Goal: Task Accomplishment & Management: Complete application form

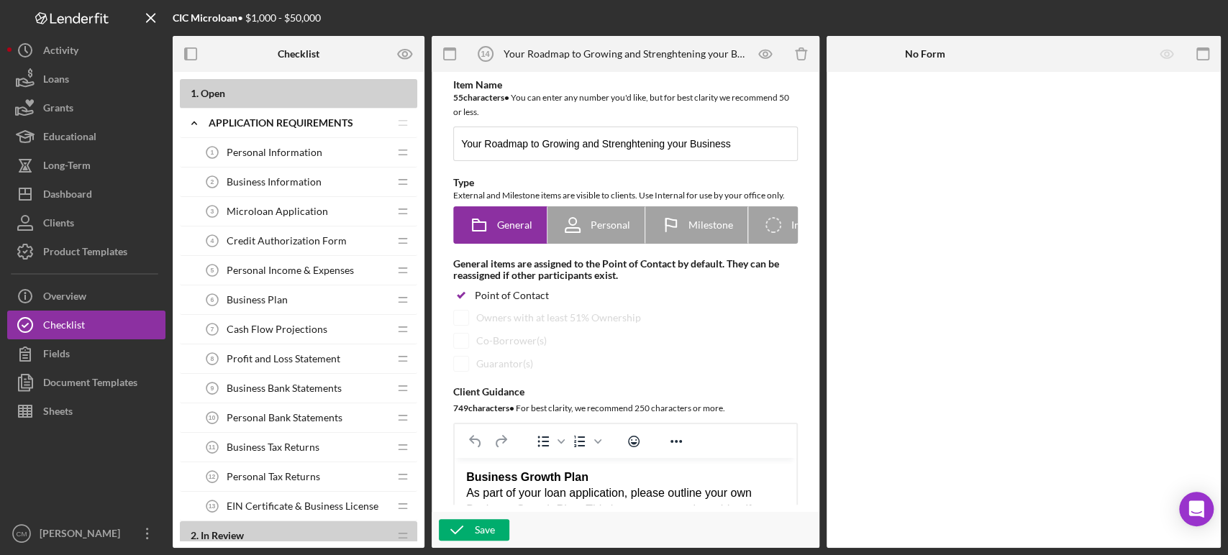
scroll to position [80, 0]
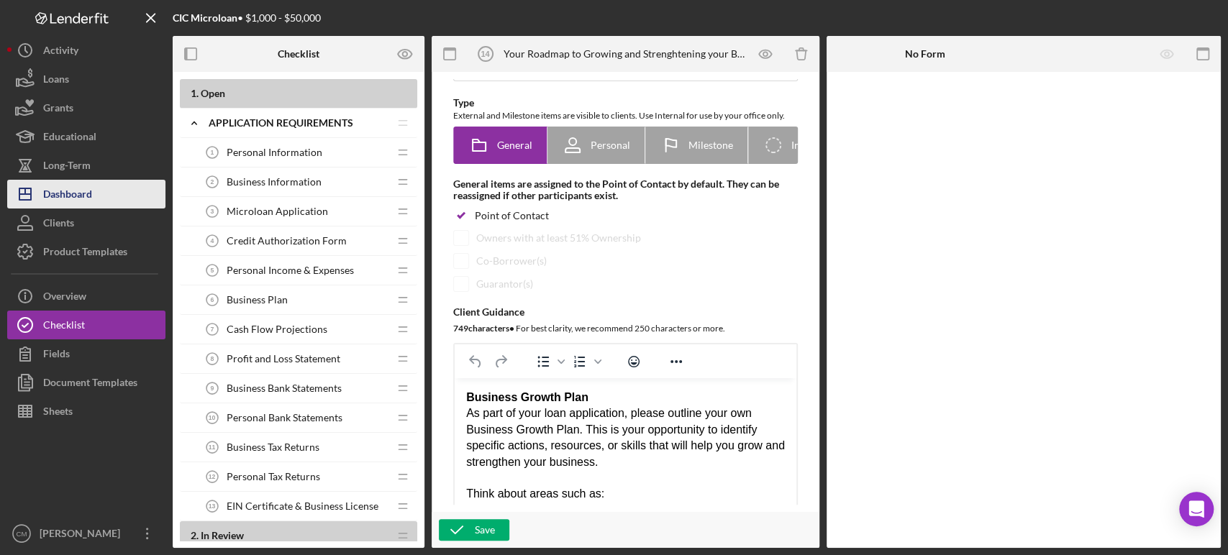
click at [81, 194] on div "Dashboard" at bounding box center [67, 196] width 49 height 32
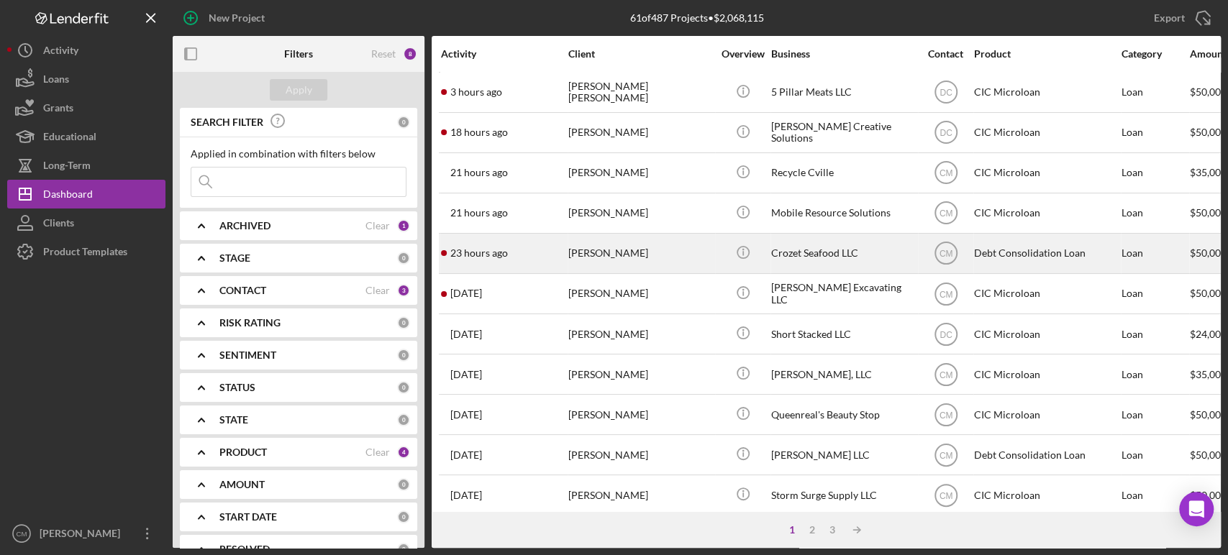
click at [840, 264] on div "Crozet Seafood LLC" at bounding box center [843, 253] width 144 height 38
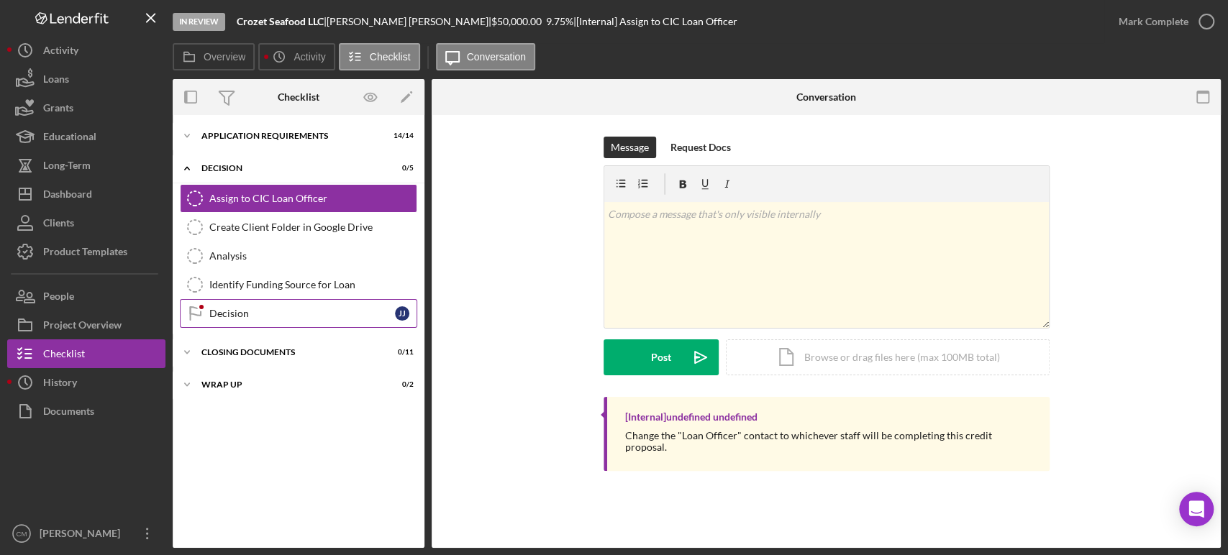
click at [275, 310] on div "Decision" at bounding box center [302, 314] width 186 height 12
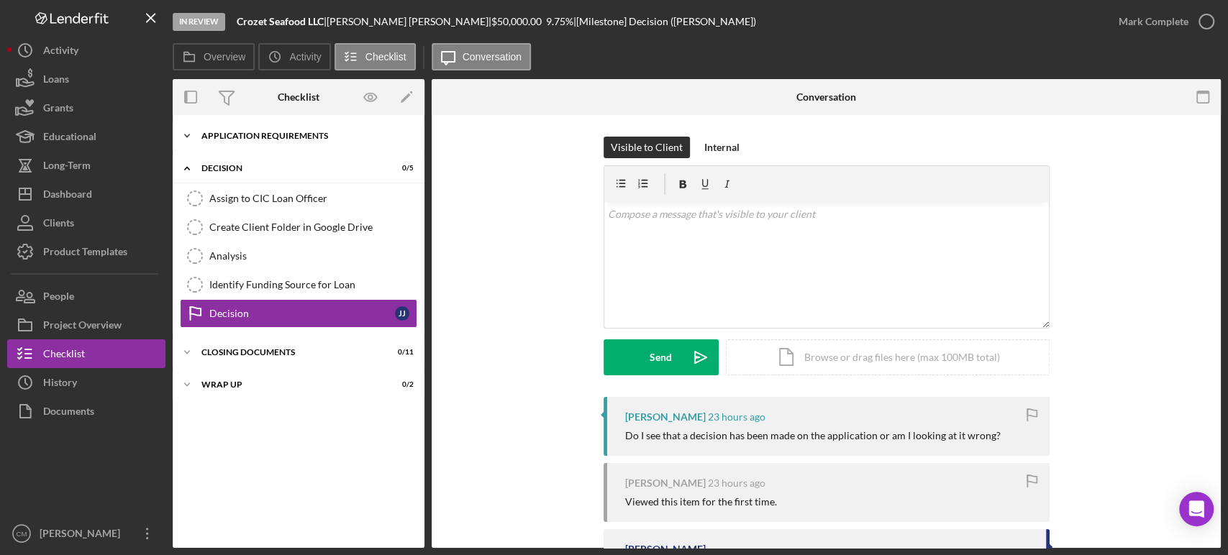
click at [211, 132] on div "Application Requirements" at bounding box center [303, 136] width 205 height 9
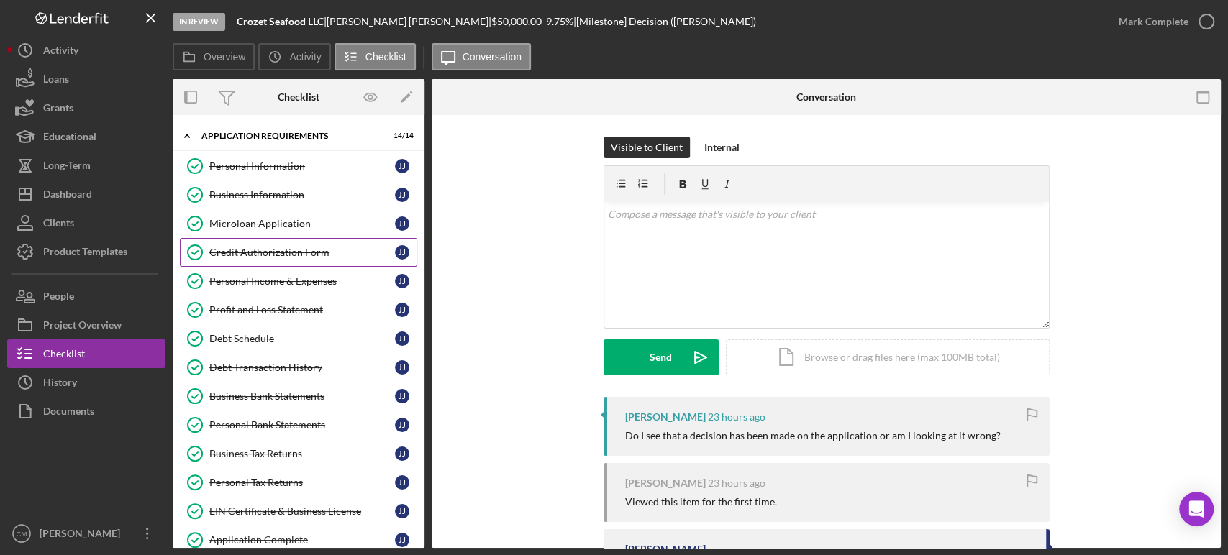
click at [291, 249] on div "Credit Authorization Form" at bounding box center [302, 253] width 186 height 12
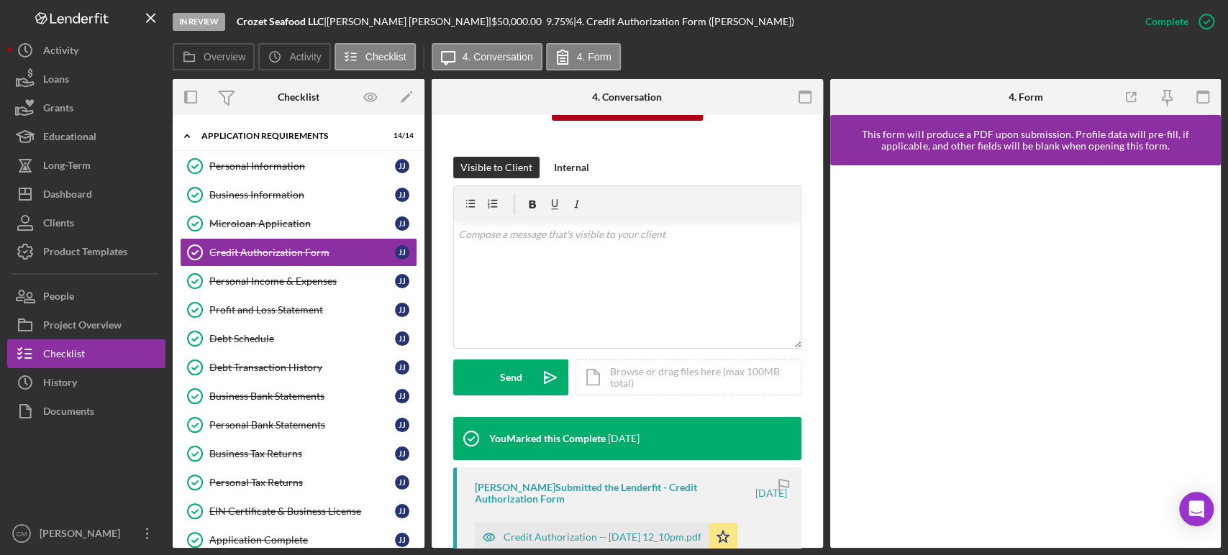
scroll to position [239, 0]
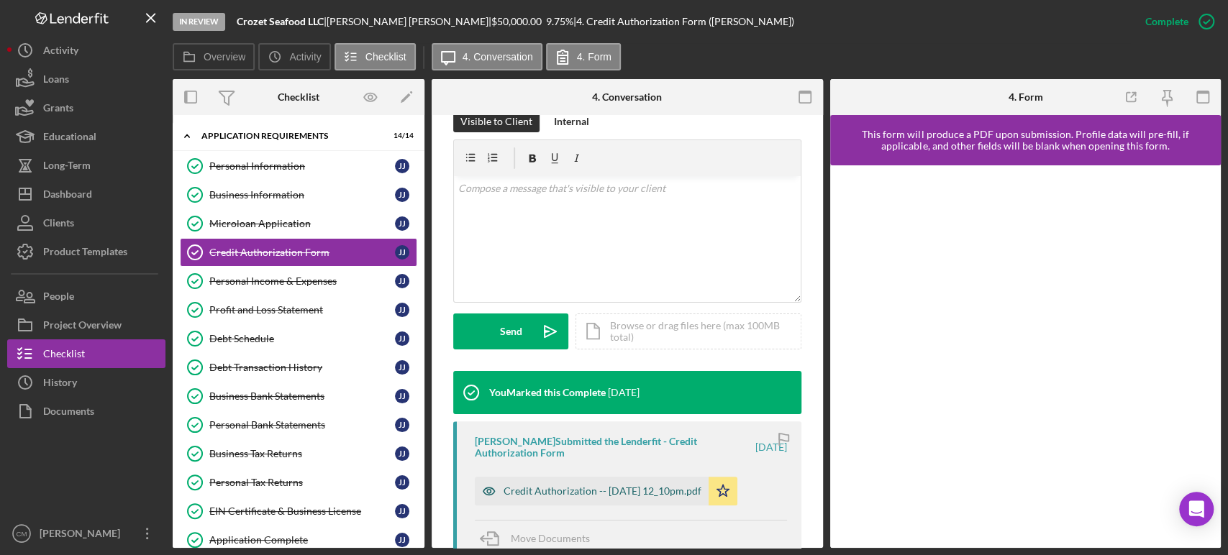
click at [490, 492] on icon "button" at bounding box center [489, 491] width 29 height 29
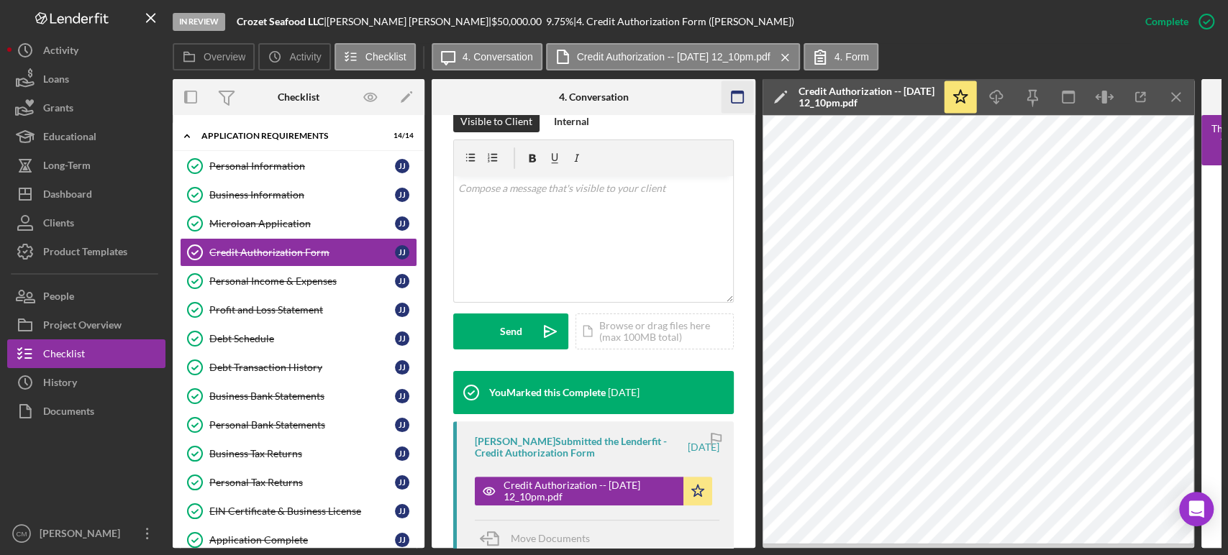
click at [732, 95] on icon "button" at bounding box center [737, 97] width 32 height 32
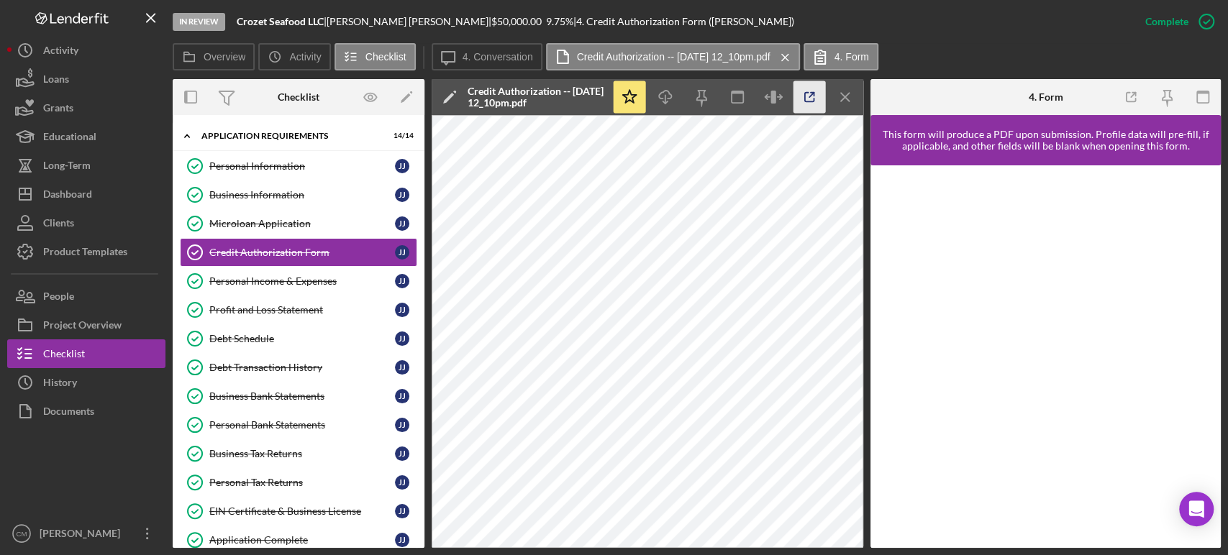
click at [809, 93] on icon "button" at bounding box center [809, 97] width 32 height 32
click at [272, 336] on div "Debt Schedule" at bounding box center [302, 339] width 186 height 12
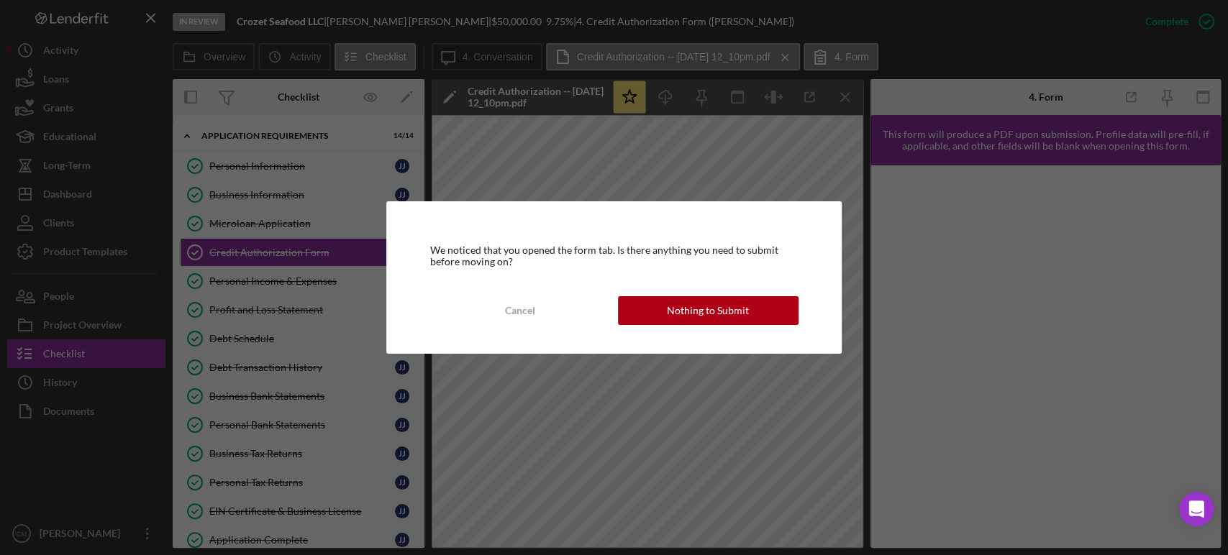
click at [288, 369] on div "We noticed that you opened the form tab. Is there anything you need to submit b…" at bounding box center [614, 277] width 1228 height 555
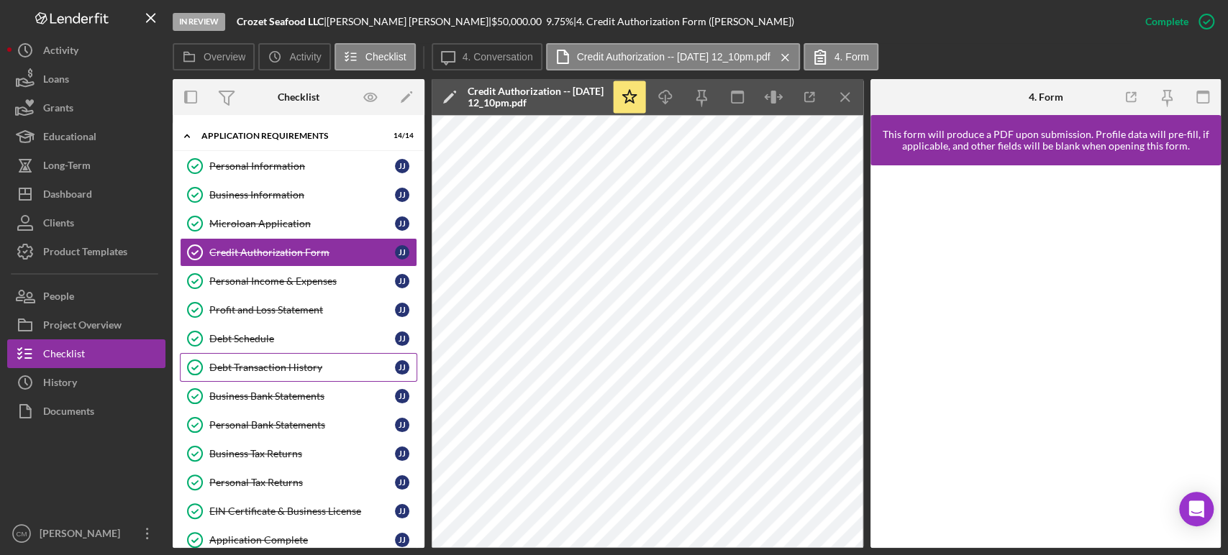
click at [290, 368] on div "Debt Transaction History" at bounding box center [302, 368] width 186 height 12
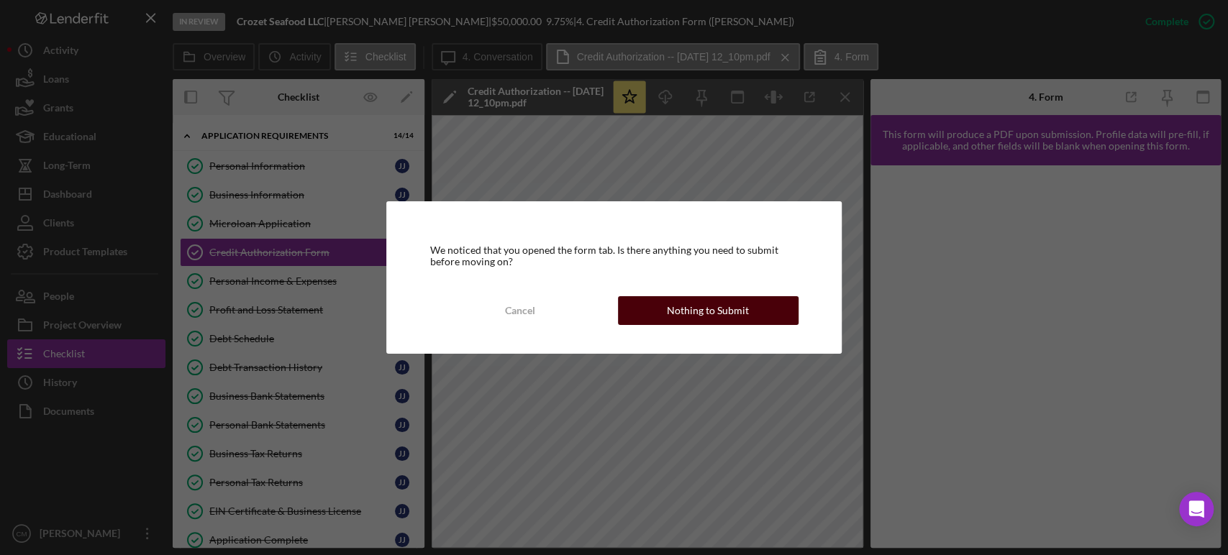
click at [767, 315] on button "Nothing to Submit" at bounding box center [708, 310] width 181 height 29
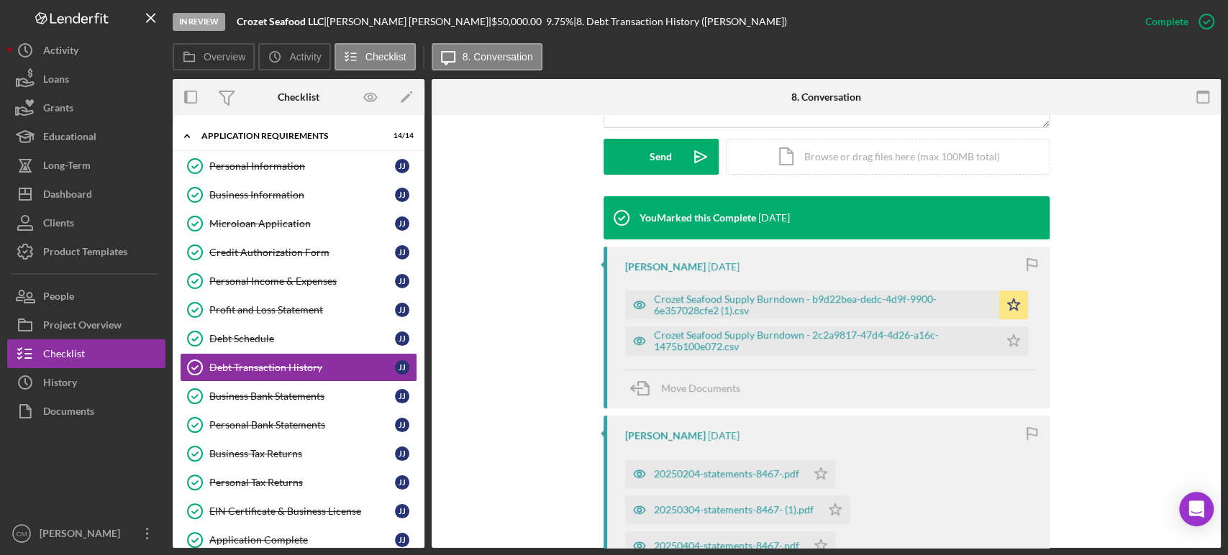
scroll to position [399, 0]
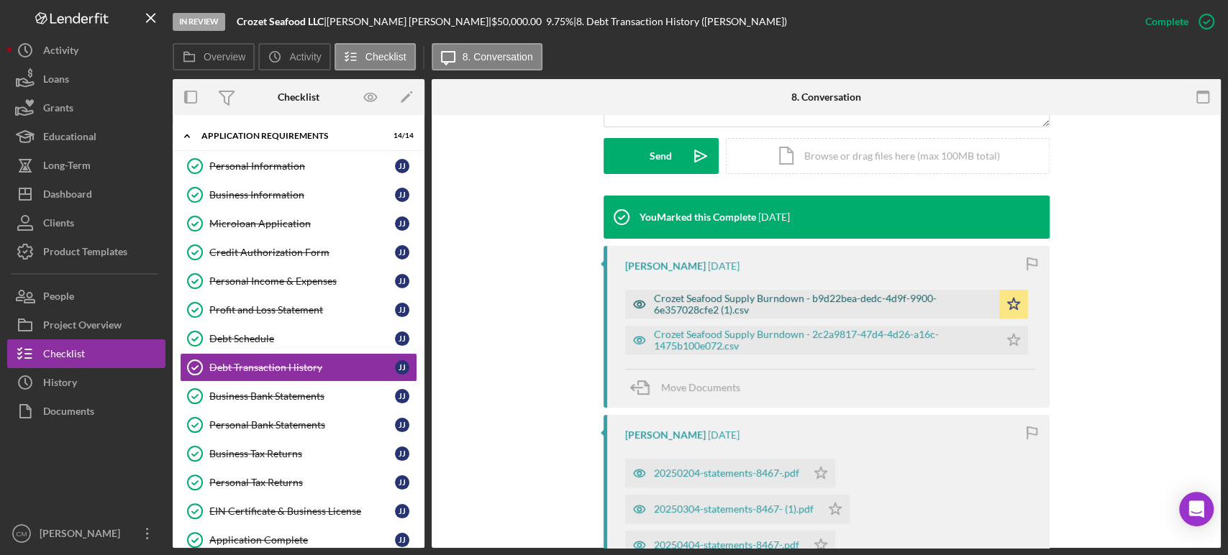
click at [637, 304] on icon "button" at bounding box center [639, 304] width 4 height 4
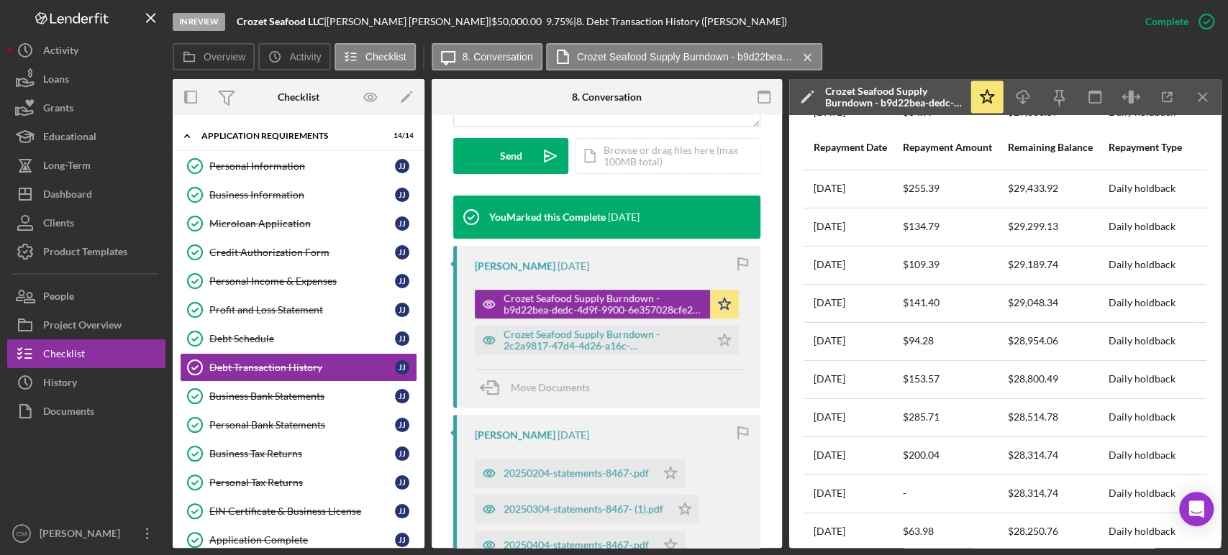
scroll to position [2957, 0]
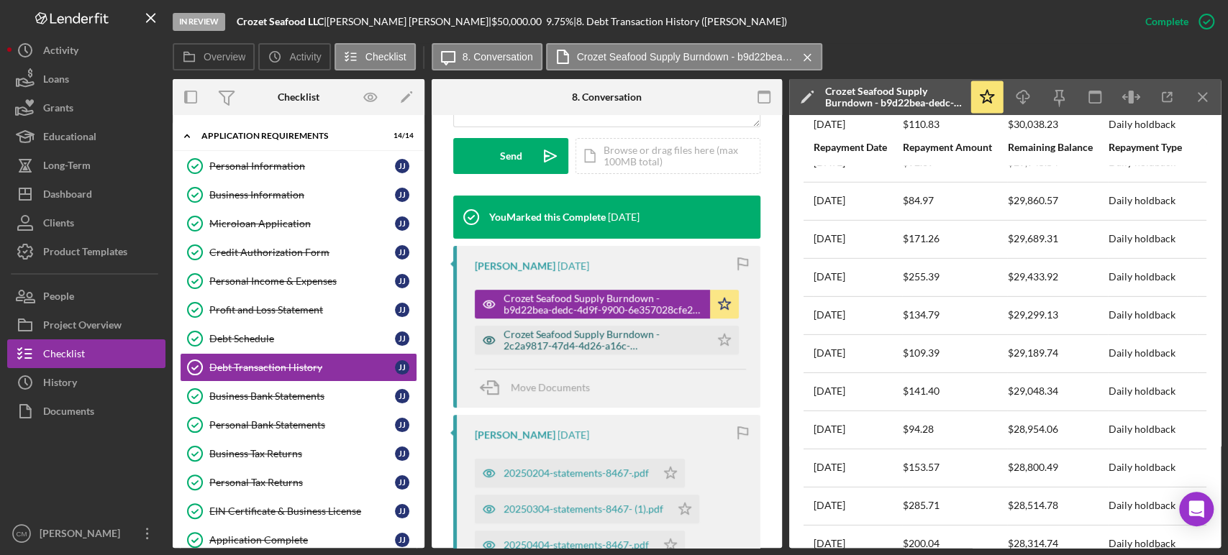
click at [488, 339] on icon "button" at bounding box center [489, 340] width 29 height 29
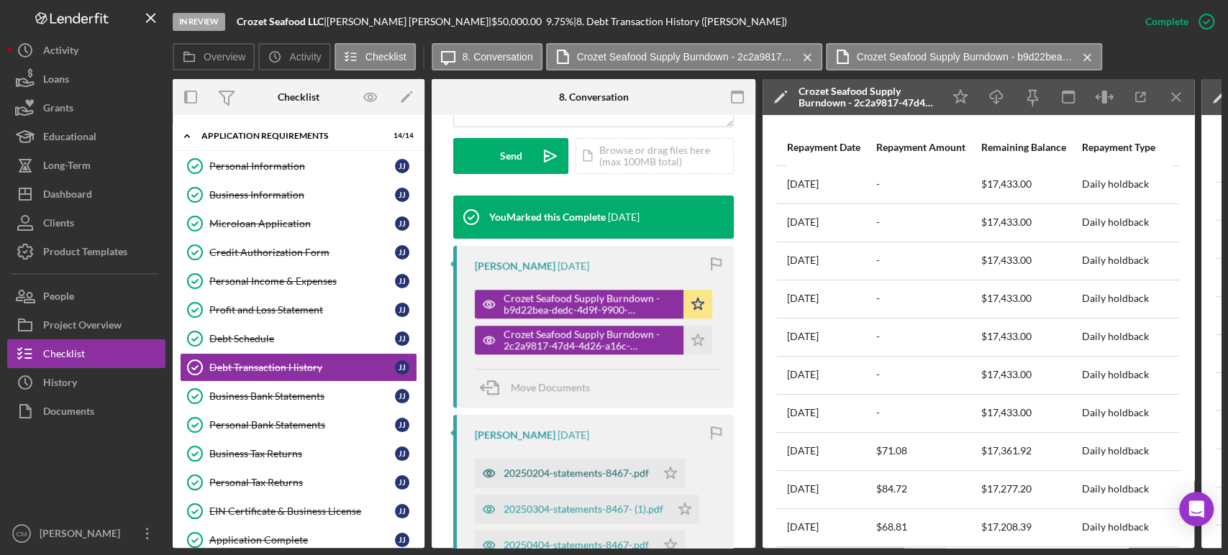
click at [487, 306] on icon "button" at bounding box center [489, 305] width 4 height 4
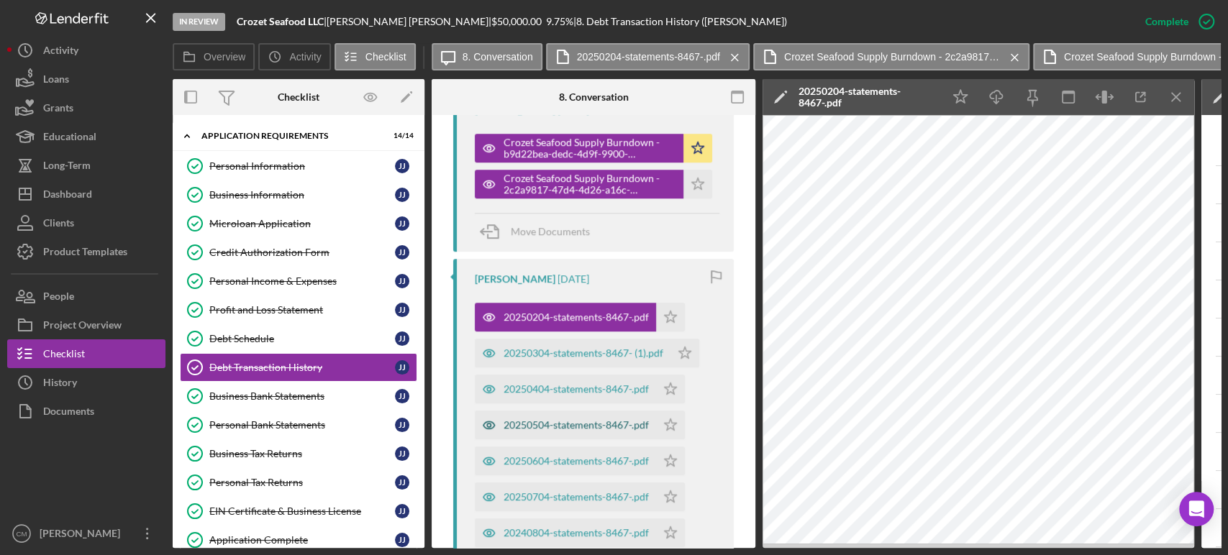
scroll to position [575, 0]
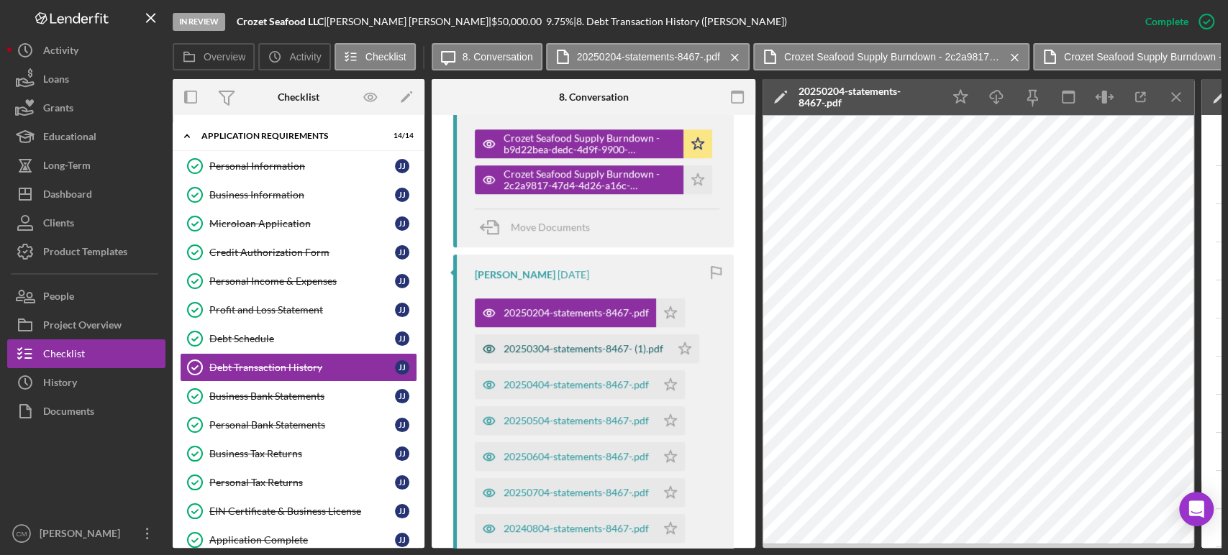
click at [485, 147] on icon "button" at bounding box center [489, 143] width 12 height 7
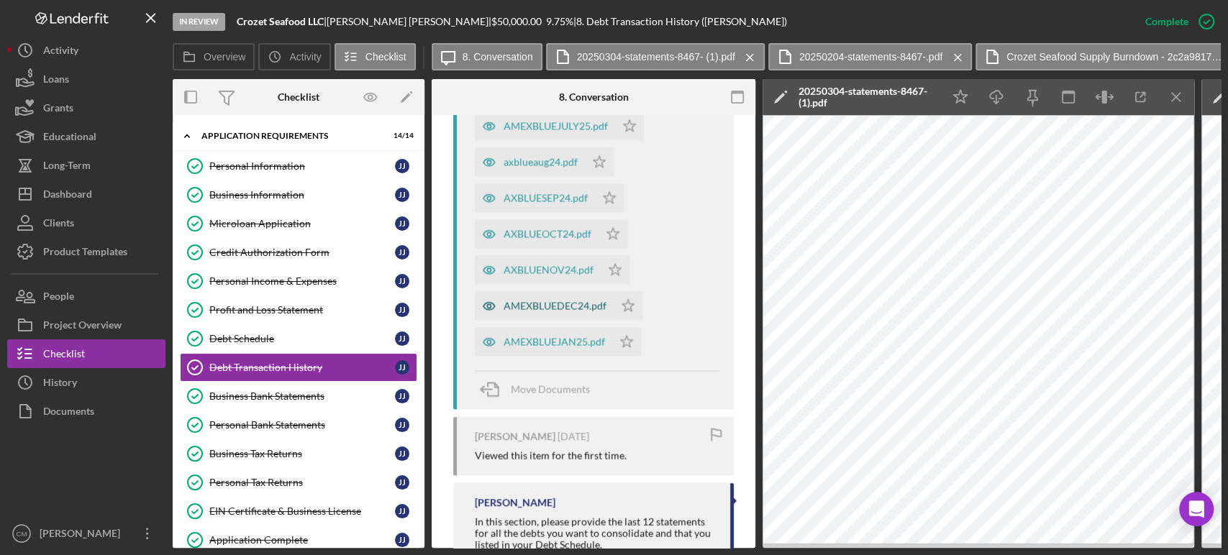
scroll to position [1963, 0]
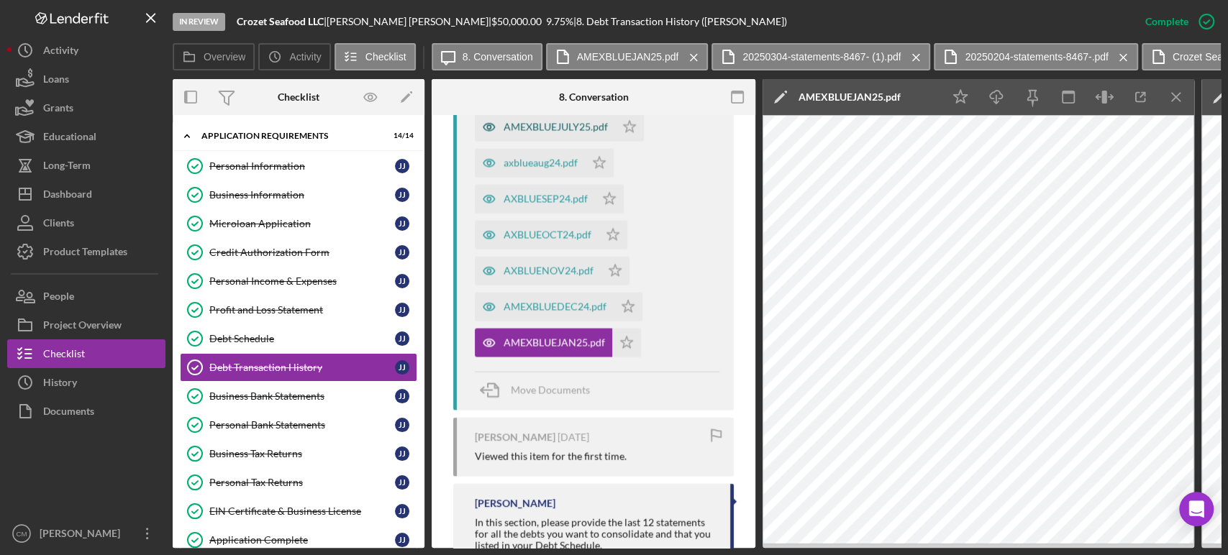
click at [485, 142] on icon "button" at bounding box center [489, 127] width 29 height 29
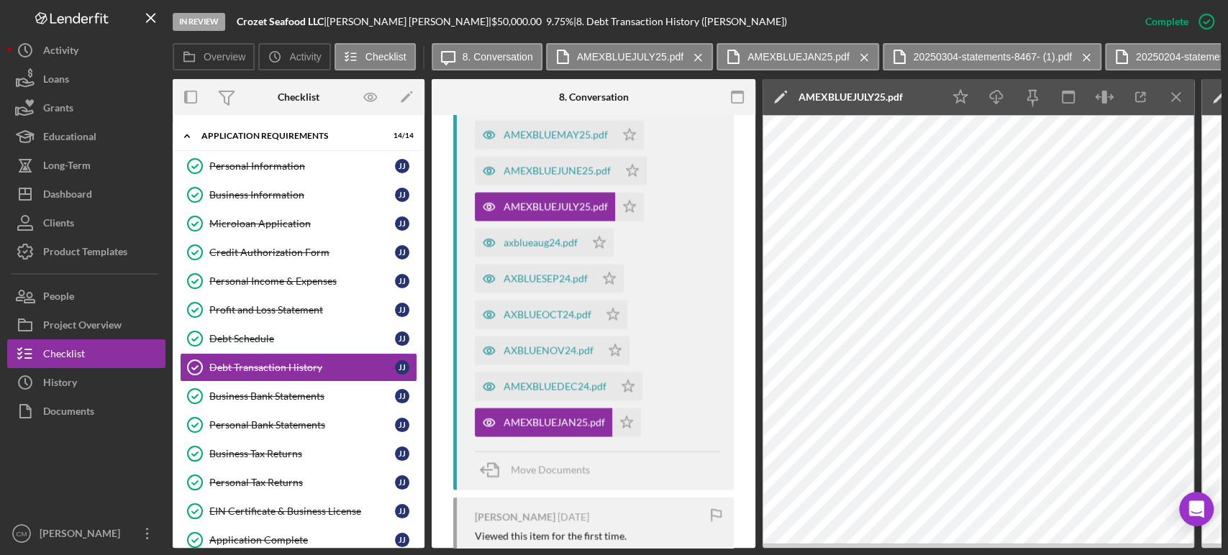
scroll to position [1803, 0]
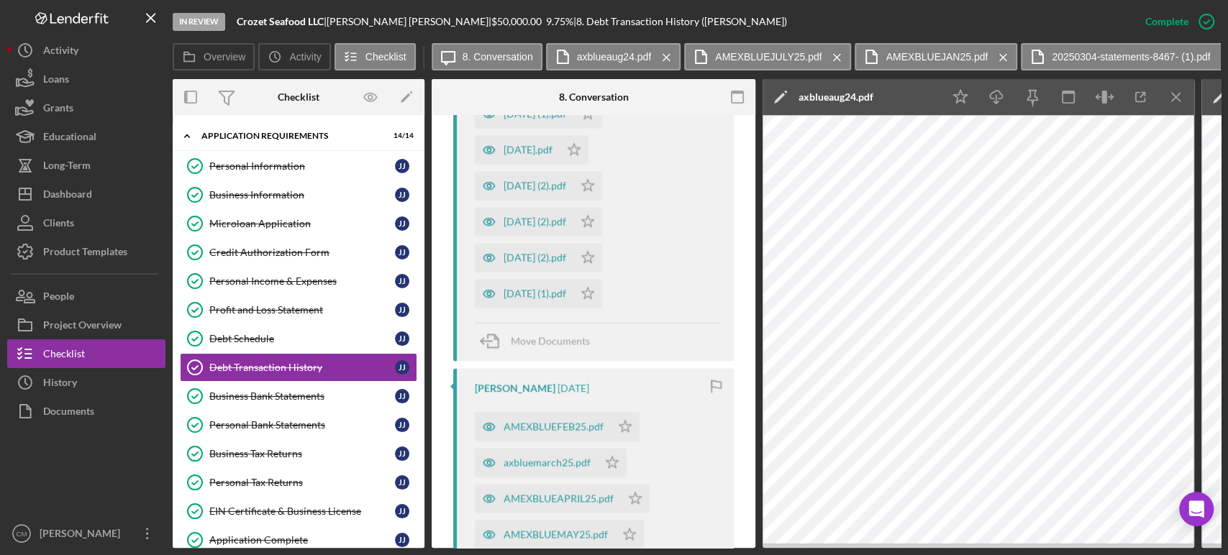
scroll to position [1404, 0]
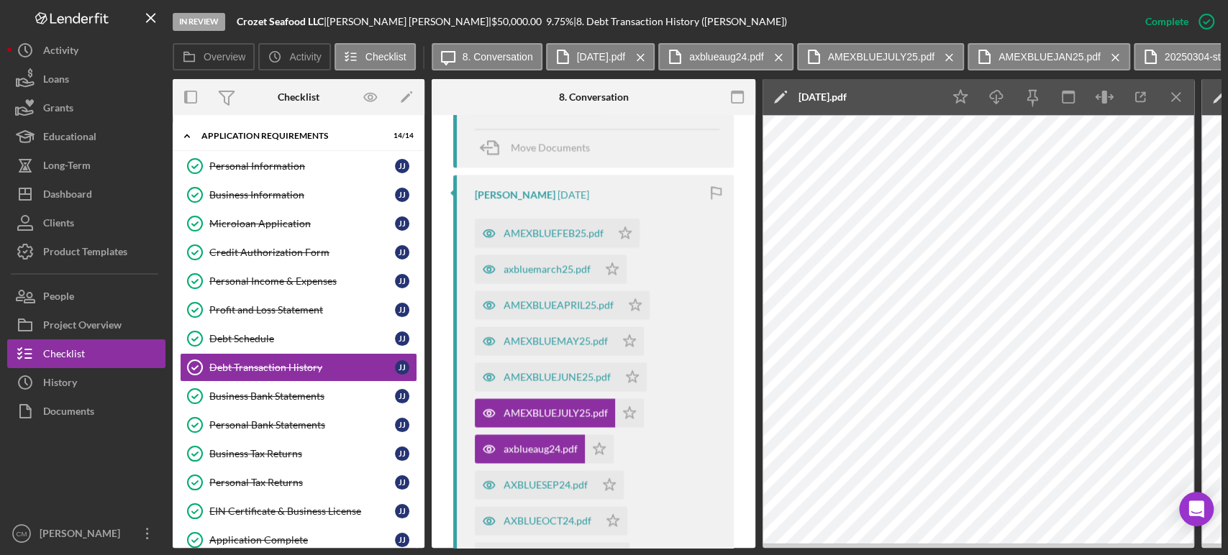
scroll to position [1803, 0]
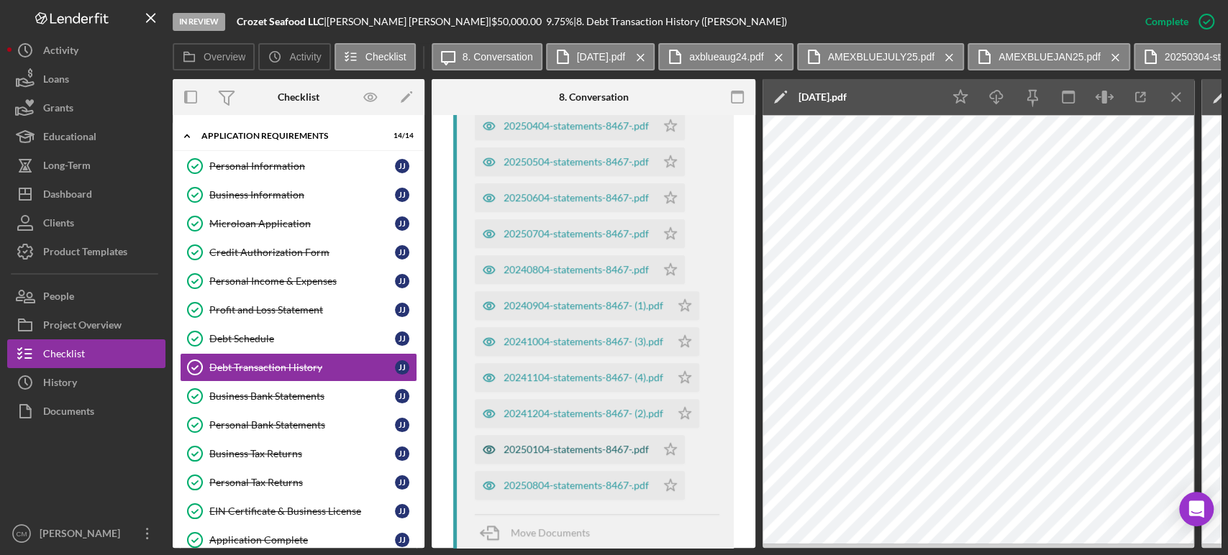
scroll to position [844, 0]
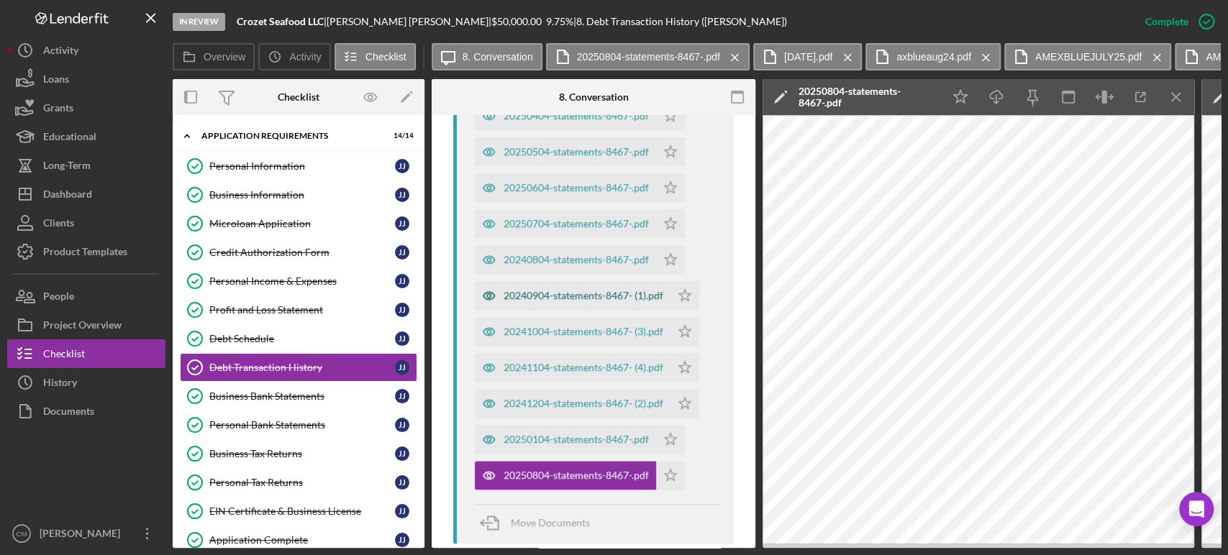
click at [483, 296] on icon "button" at bounding box center [489, 295] width 29 height 29
